Goal: Download file/media

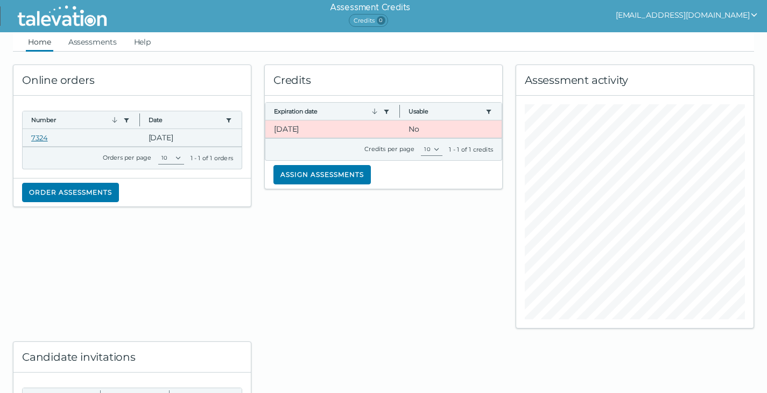
click at [34, 138] on link "7324" at bounding box center [39, 137] width 17 height 9
click at [104, 43] on link "Assessments" at bounding box center [92, 41] width 53 height 19
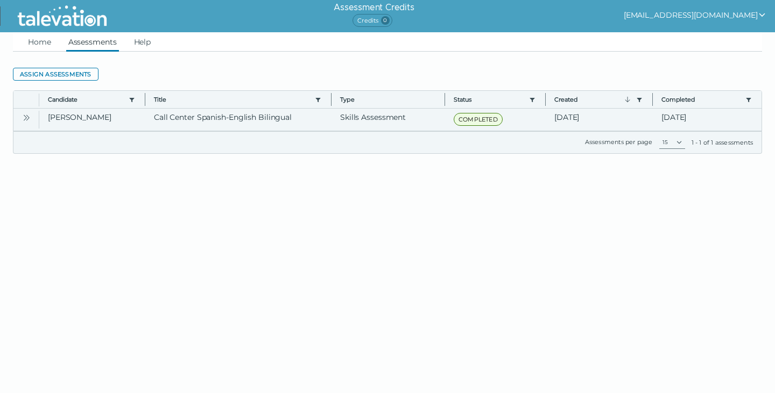
click at [29, 115] on icon "Open" at bounding box center [26, 118] width 9 height 9
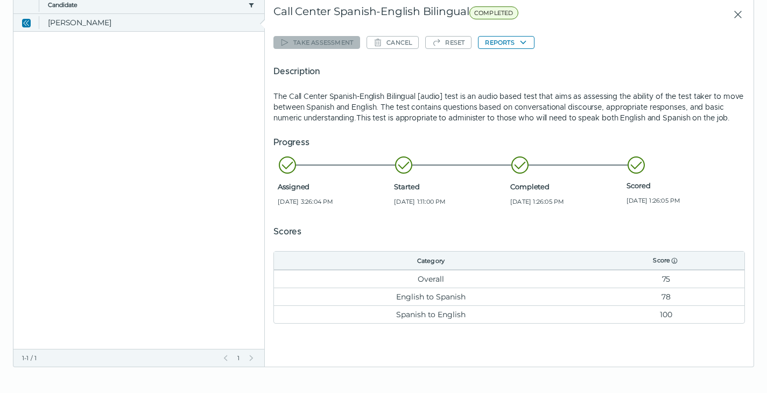
scroll to position [104, 0]
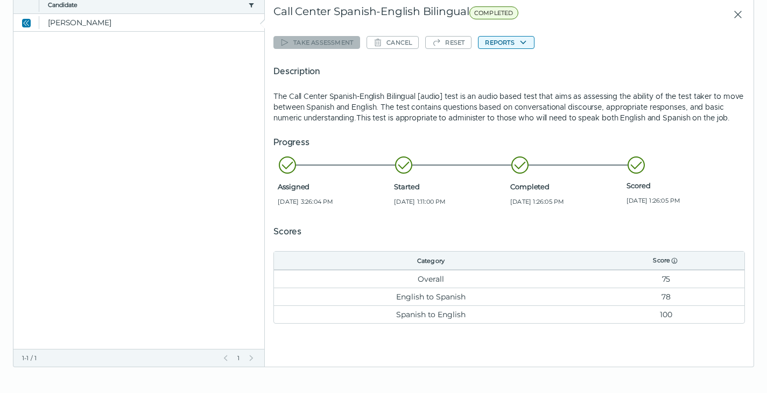
click at [520, 36] on button "Reports" at bounding box center [506, 42] width 56 height 13
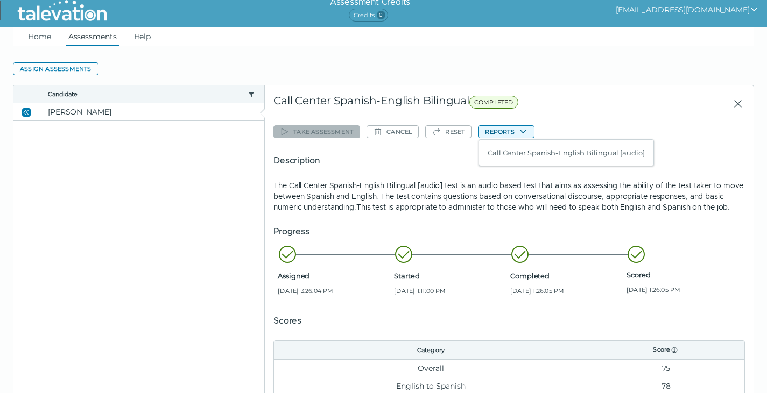
scroll to position [0, 0]
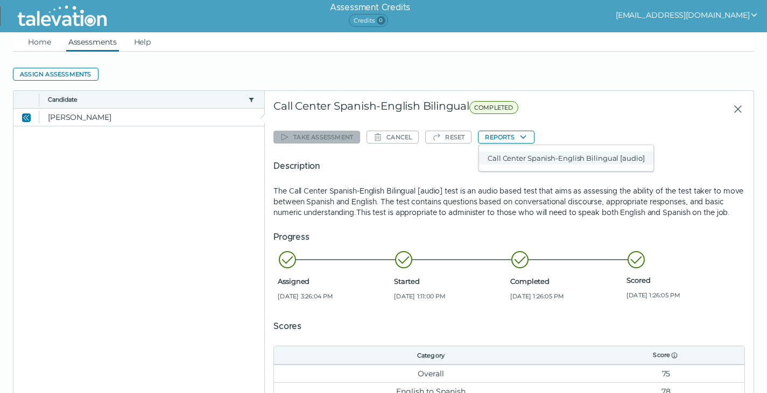
click at [538, 162] on button "Call Center Spanish-English Bilingual [audio]" at bounding box center [566, 158] width 174 height 13
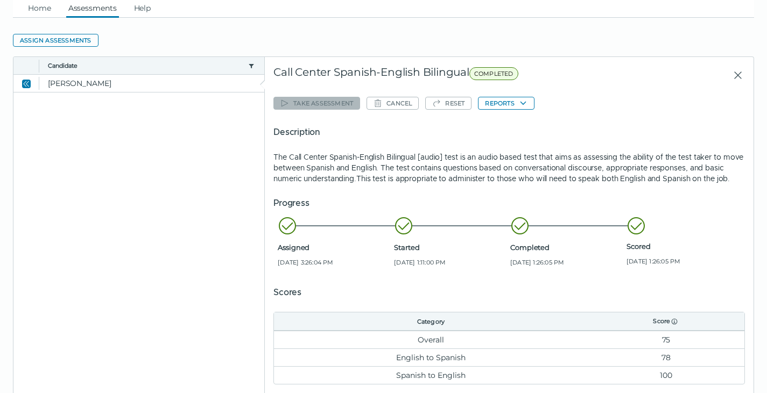
scroll to position [105, 0]
